Goal: Task Accomplishment & Management: Use online tool/utility

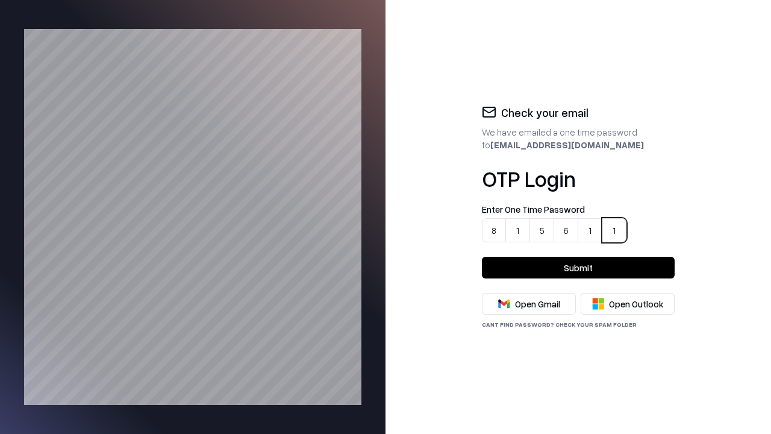
type input "******"
click at [578, 267] on button "Submit" at bounding box center [578, 268] width 193 height 22
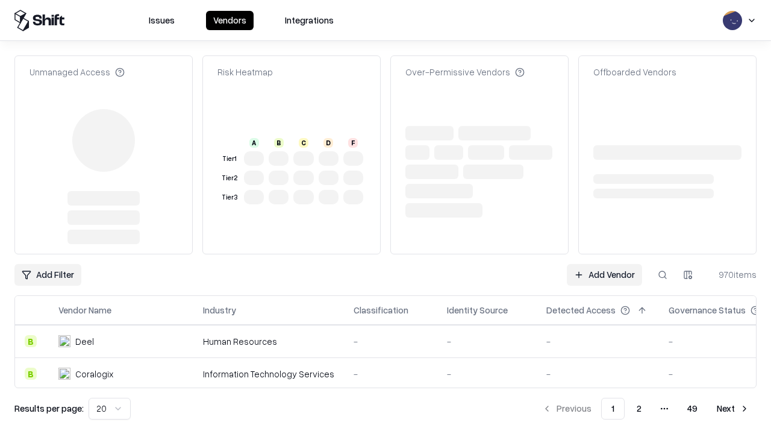
click at [605, 264] on link "Add Vendor" at bounding box center [604, 275] width 75 height 22
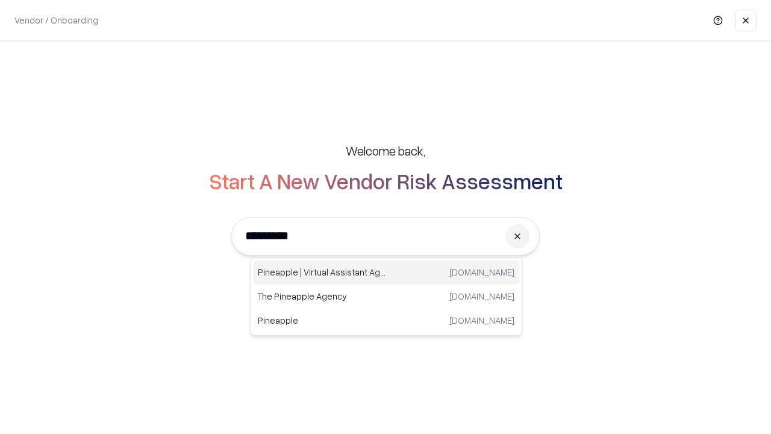
click at [386, 272] on div "Pineapple | Virtual Assistant Agency [DOMAIN_NAME]" at bounding box center [386, 272] width 266 height 24
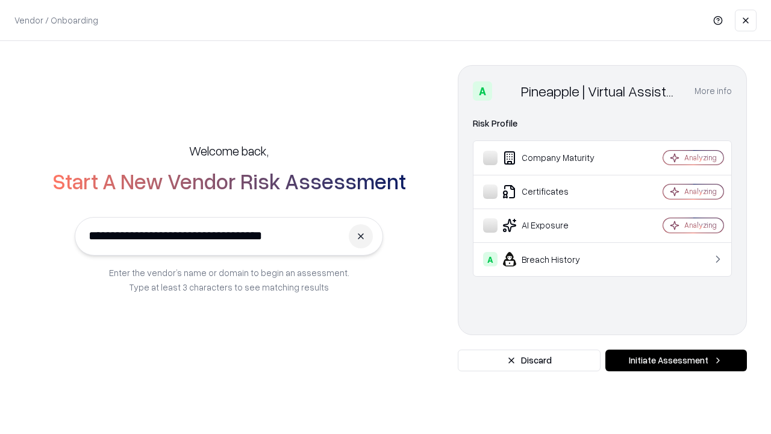
type input "**********"
click at [676, 360] on button "Initiate Assessment" at bounding box center [676, 360] width 142 height 22
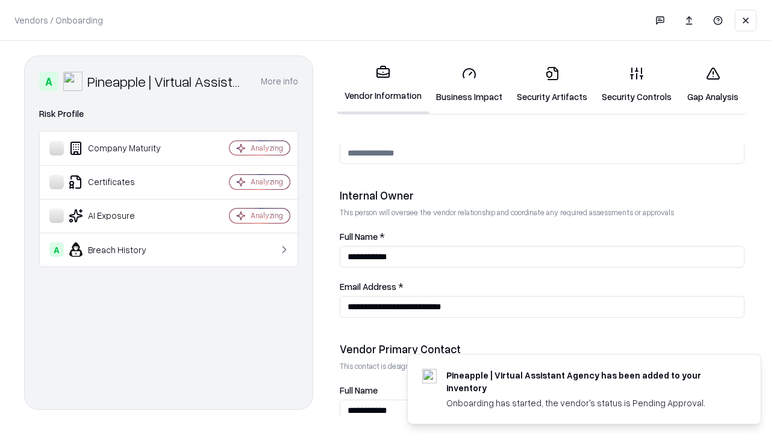
scroll to position [624, 0]
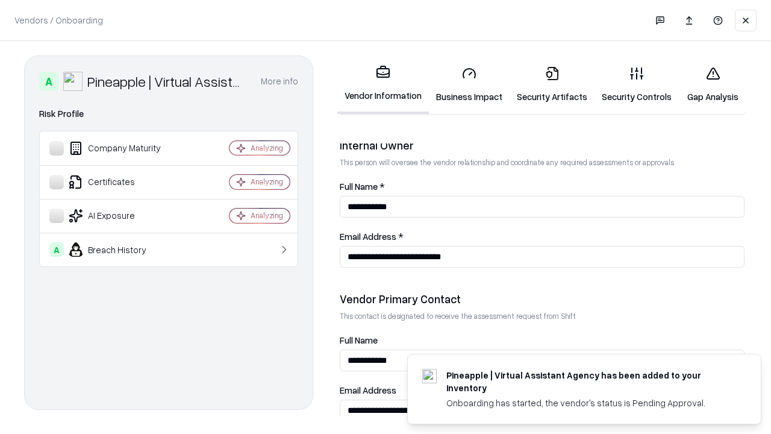
click at [545, 84] on link "Security Artifacts" at bounding box center [552, 85] width 85 height 56
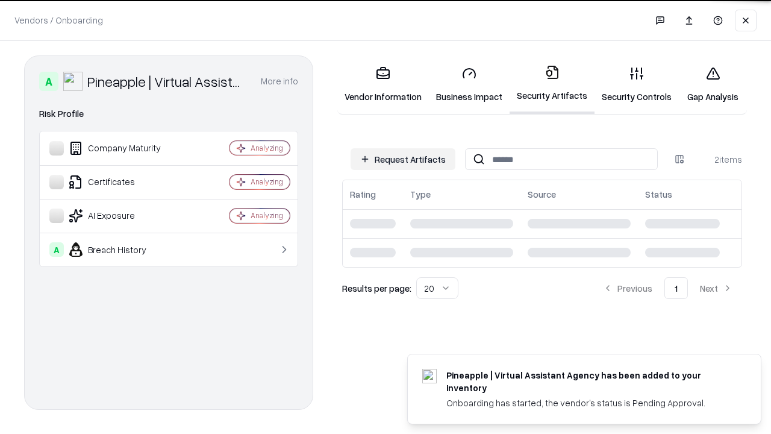
click at [405, 158] on button "Request Artifacts" at bounding box center [403, 159] width 105 height 22
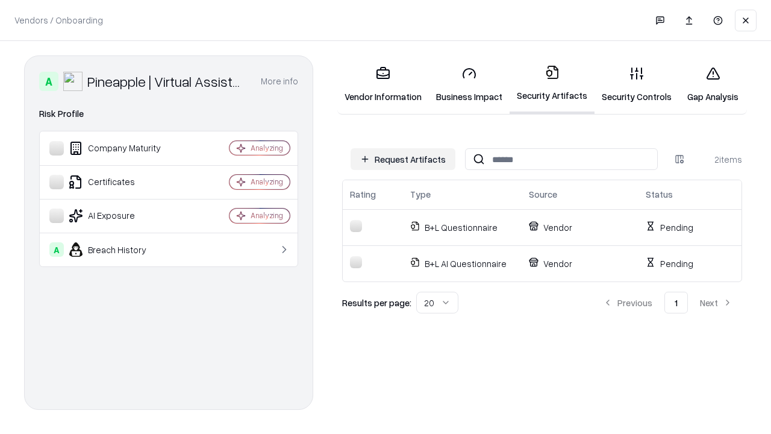
click at [405, 159] on button "Request Artifacts" at bounding box center [403, 159] width 105 height 22
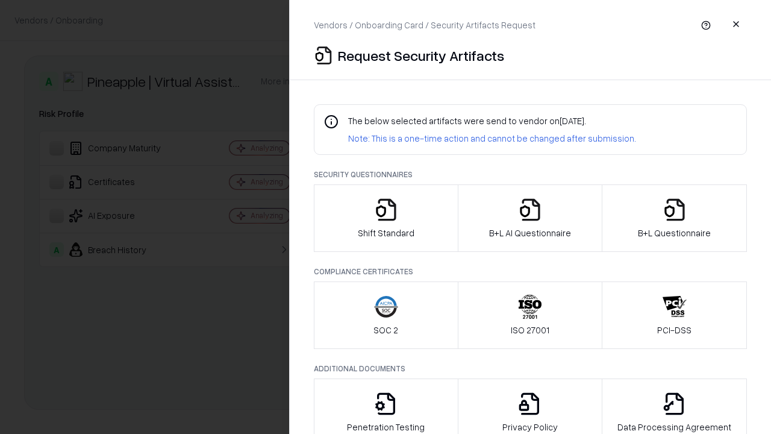
click at [674, 218] on icon "button" at bounding box center [675, 210] width 24 height 24
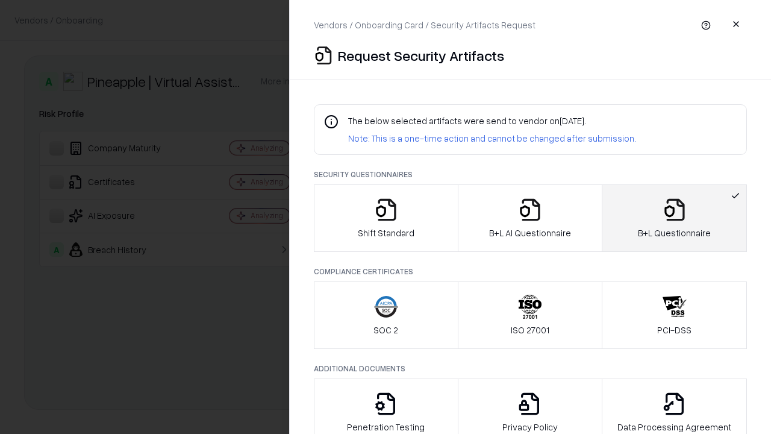
click at [530, 218] on icon "button" at bounding box center [530, 210] width 24 height 24
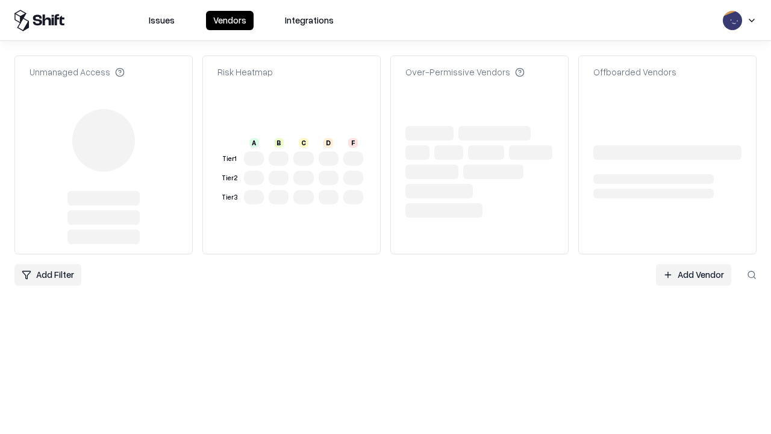
click at [656, 275] on link "Add Vendor" at bounding box center [693, 275] width 75 height 22
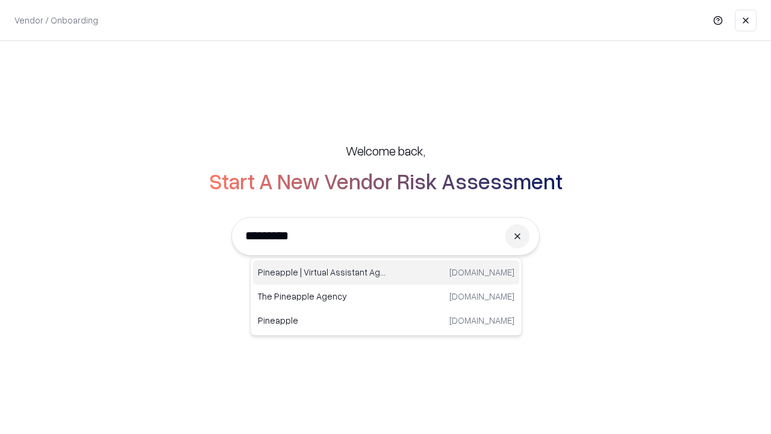
click at [386, 272] on div "Pineapple | Virtual Assistant Agency [DOMAIN_NAME]" at bounding box center [386, 272] width 266 height 24
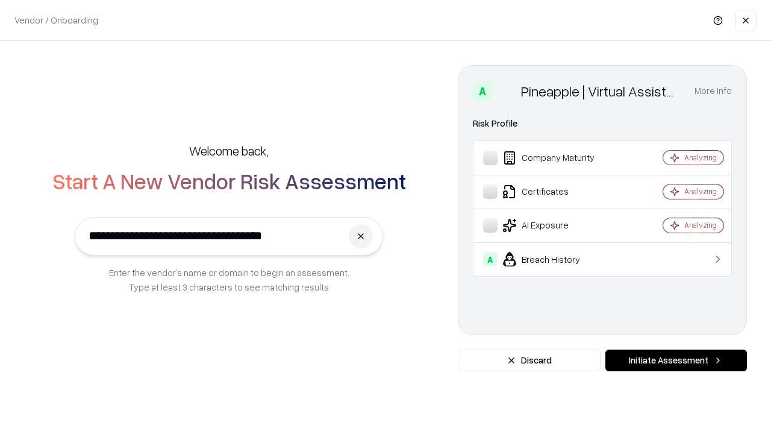
type input "**********"
click at [676, 360] on button "Initiate Assessment" at bounding box center [676, 360] width 142 height 22
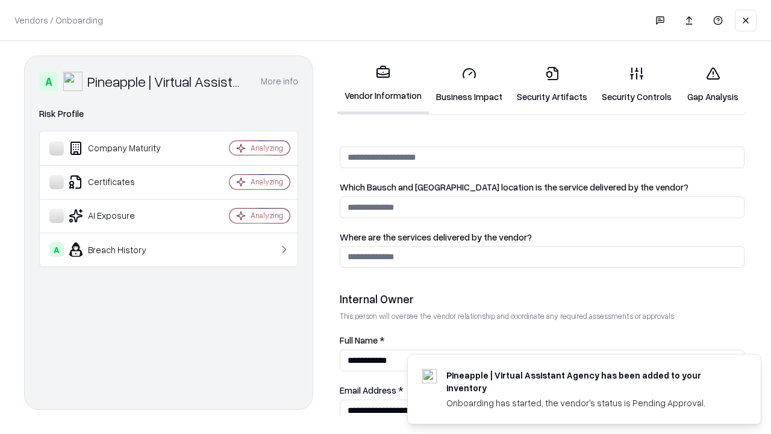
scroll to position [624, 0]
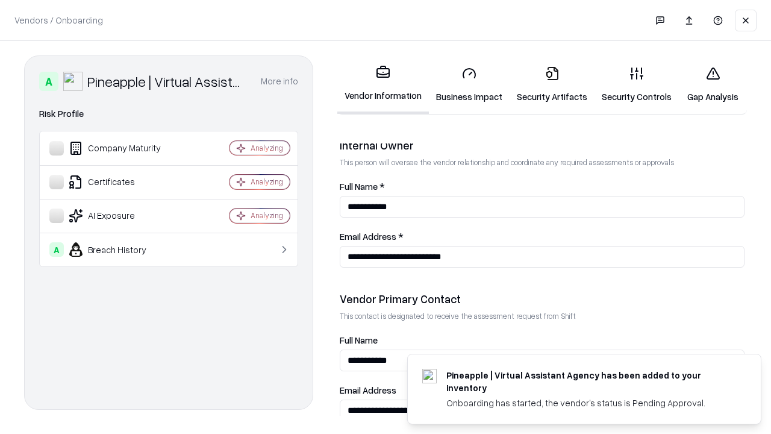
click at [707, 84] on link "Gap Analysis" at bounding box center [713, 85] width 68 height 56
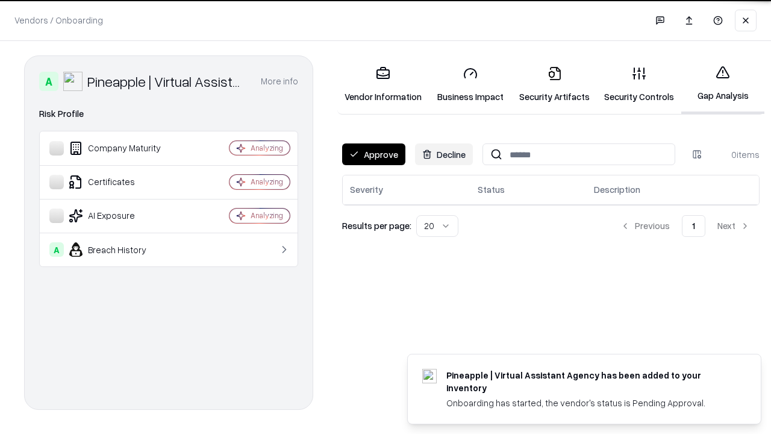
click at [373, 154] on button "Approve" at bounding box center [373, 154] width 63 height 22
